Goal: Find specific page/section: Find specific page/section

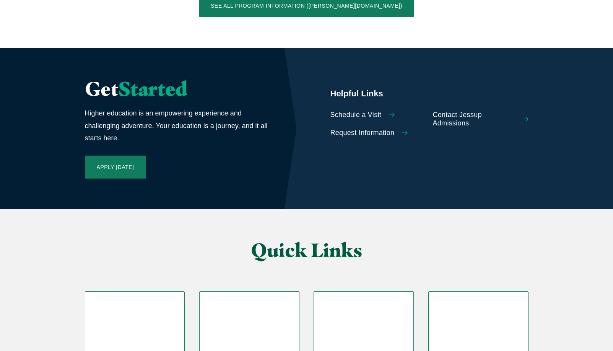
scroll to position [1815, 0]
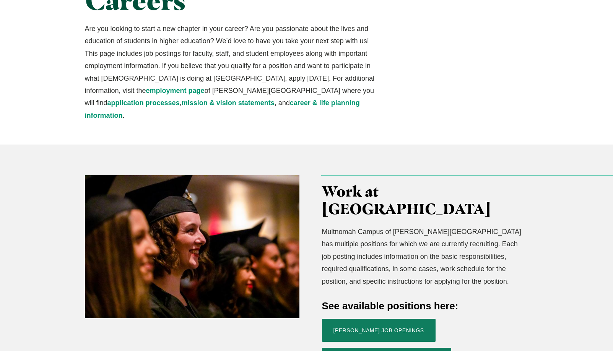
scroll to position [140, 0]
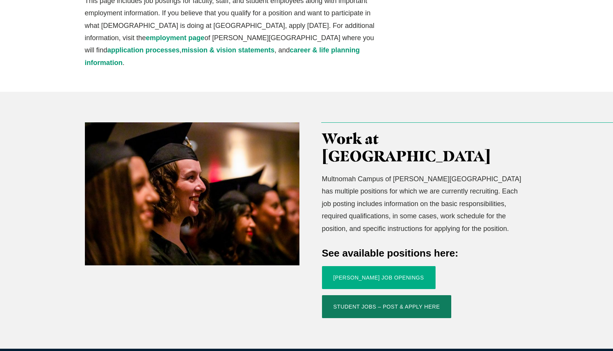
click at [365, 266] on link "[PERSON_NAME] Job Openings" at bounding box center [379, 277] width 114 height 23
